Goal: Task Accomplishment & Management: Use online tool/utility

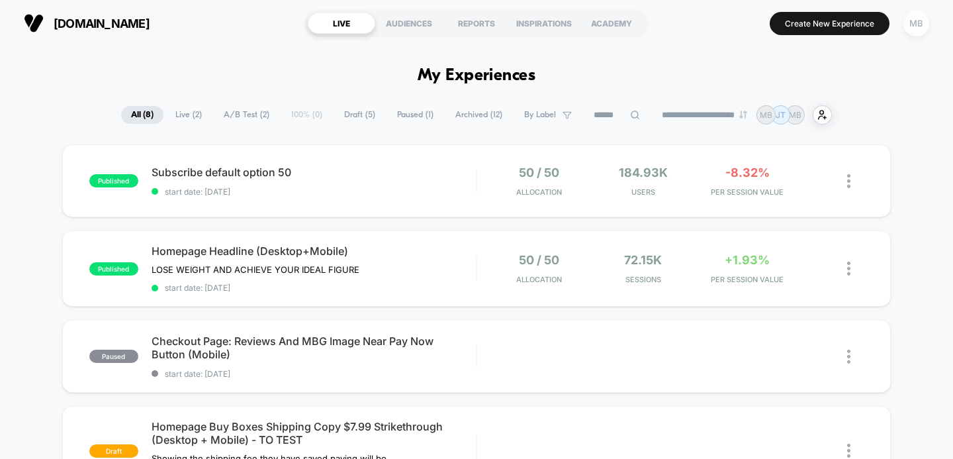
click at [919, 24] on div "MB" at bounding box center [916, 24] width 26 height 26
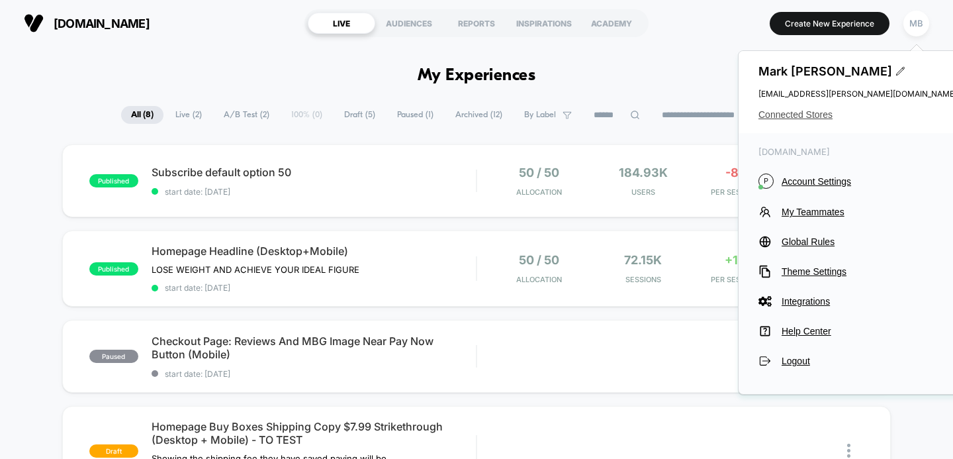
click at [794, 115] on span "Connected Stores" at bounding box center [858, 114] width 199 height 11
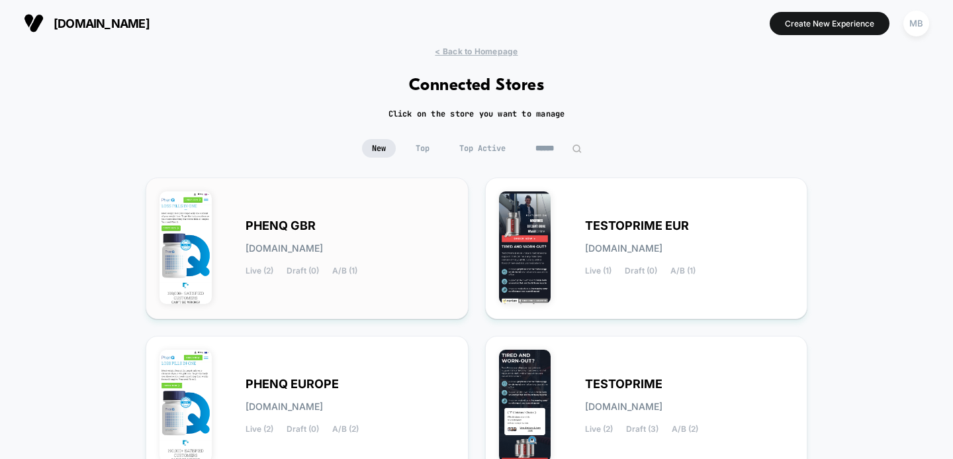
click at [318, 259] on div "PHENQ GBR [DOMAIN_NAME] Live (2) Draft (0) A/B (1)" at bounding box center [350, 248] width 209 height 54
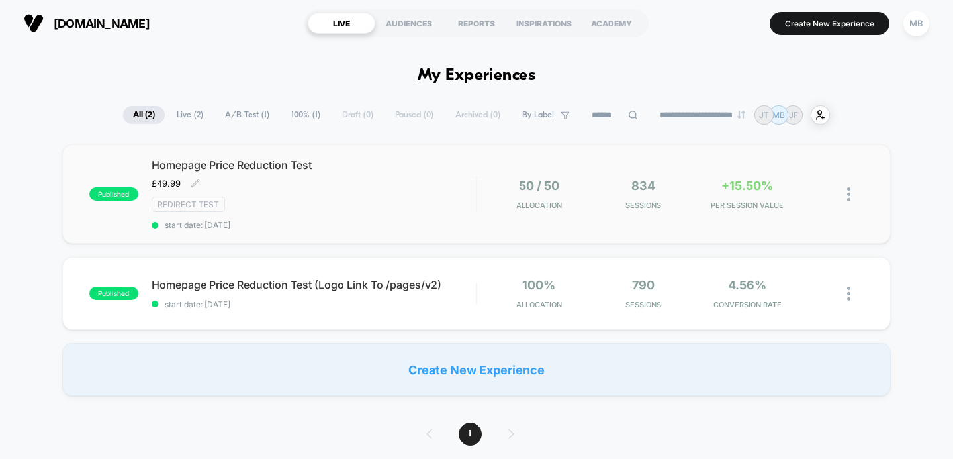
click at [265, 162] on span "Homepage Price Reduction Test" at bounding box center [314, 164] width 325 height 13
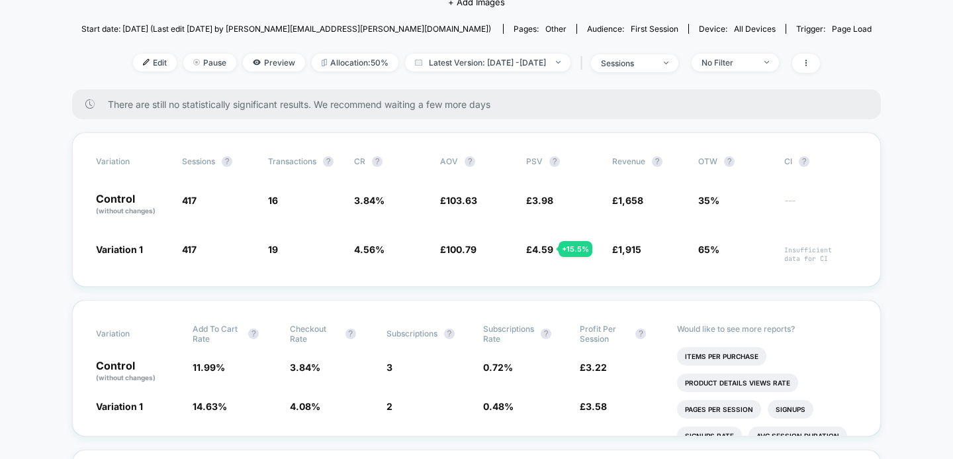
scroll to position [188, 0]
